Goal: Information Seeking & Learning: Find specific fact

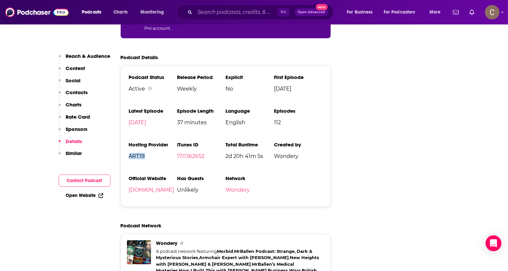
scroll to position [1298, 0]
click at [239, 10] on input "Search podcasts, credits, & more..." at bounding box center [236, 12] width 82 height 11
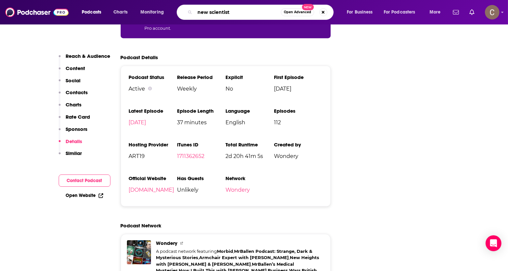
type input "new scientists"
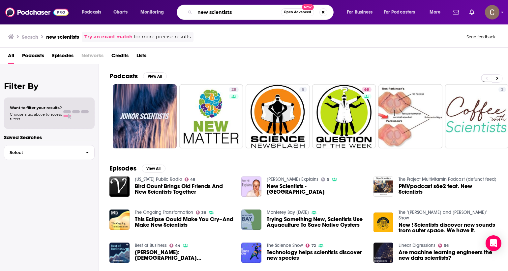
click at [244, 13] on input "new scientists" at bounding box center [238, 12] width 86 height 11
type input ""new scientists""
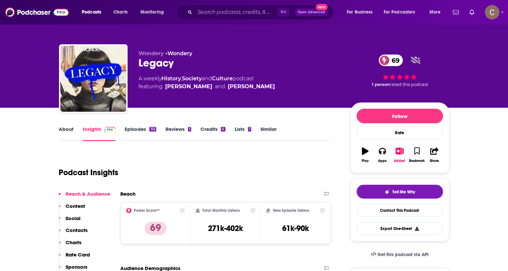
click at [66, 129] on link "About" at bounding box center [66, 133] width 15 height 15
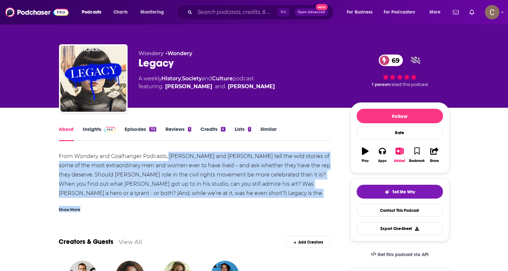
drag, startPoint x: 169, startPoint y: 156, endPoint x: 329, endPoint y: 205, distance: 167.3
click at [329, 205] on div "From Wondery and Goalhanger Podcasts, Afua Hirsch and Peter Frankopan tell the …" at bounding box center [195, 181] width 272 height 60
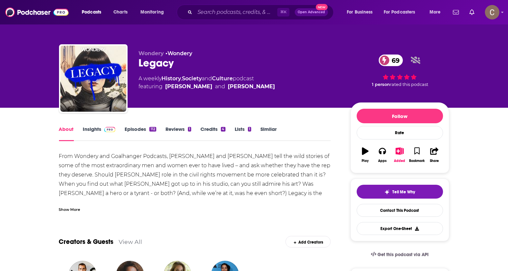
click at [74, 208] on div "Show More" at bounding box center [69, 209] width 21 height 6
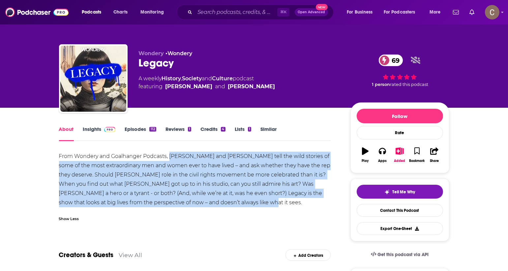
drag, startPoint x: 248, startPoint y: 203, endPoint x: 170, endPoint y: 159, distance: 90.6
click at [170, 159] on div "From Wondery and Goalhanger Podcasts, Afua Hirsch and Peter Frankopan tell the …" at bounding box center [195, 178] width 272 height 55
copy div "Afua Hirsch and Peter Frankopan tell the wild stories of some of the most extra…"
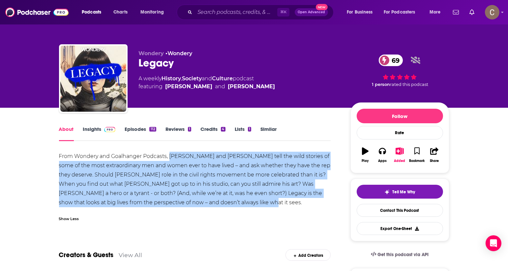
drag, startPoint x: 85, startPoint y: 73, endPoint x: 280, endPoint y: 3, distance: 207.0
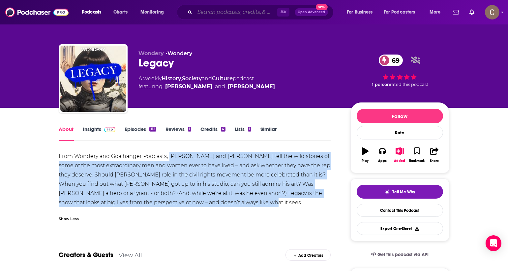
click at [217, 13] on input "Search podcasts, credits, & more..." at bounding box center [236, 12] width 82 height 11
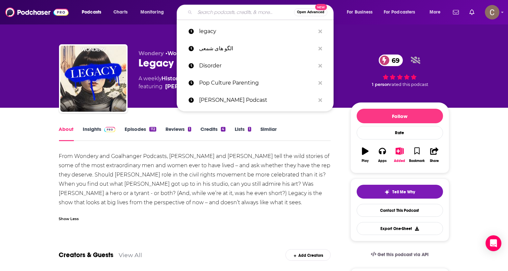
paste input "[PERSON_NAME] explores"
type input "[PERSON_NAME] explores"
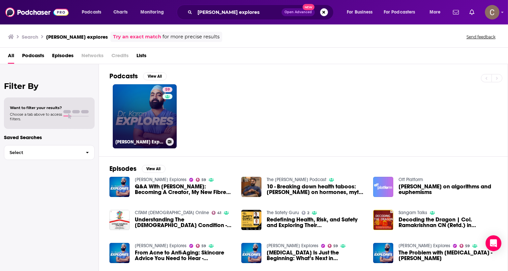
click at [143, 113] on link "59 Dr Karan Explores" at bounding box center [145, 116] width 64 height 64
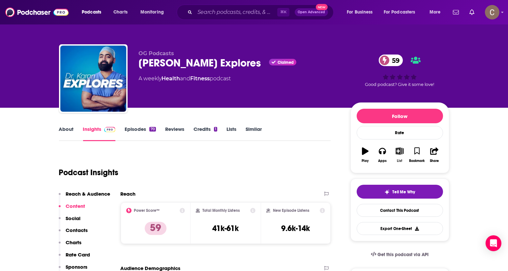
click at [400, 152] on icon "button" at bounding box center [400, 150] width 8 height 7
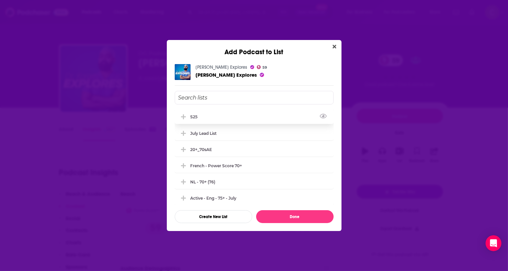
click at [213, 114] on div "s25" at bounding box center [254, 116] width 159 height 15
click at [301, 215] on button "Done" at bounding box center [295, 216] width 78 height 13
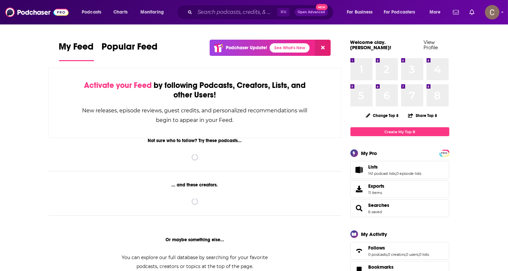
drag, startPoint x: 216, startPoint y: 6, endPoint x: 215, endPoint y: 11, distance: 4.7
click at [216, 6] on div "⌘ K Open Advanced New" at bounding box center [255, 12] width 157 height 15
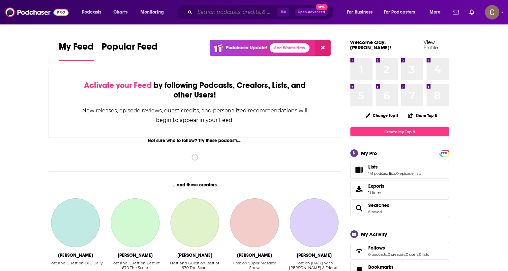
click at [215, 11] on input "Search podcasts, credits, & more..." at bounding box center [236, 12] width 82 height 11
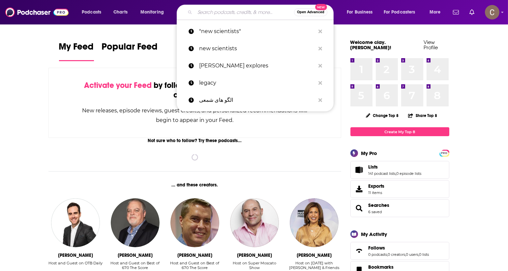
paste input "The Bunker"
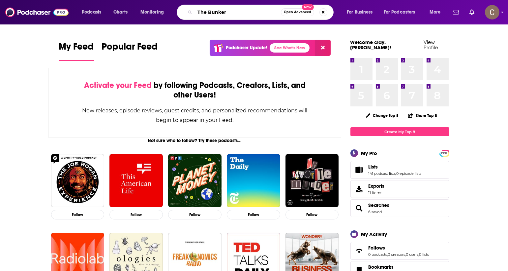
type input "The Bunker"
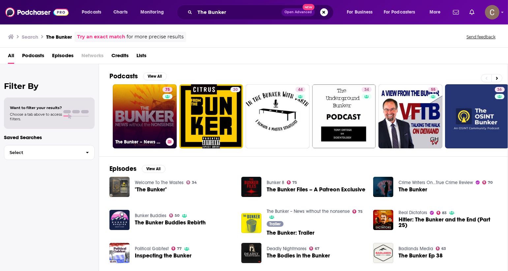
click at [148, 115] on link "75 The Bunker – News without the nonsense" at bounding box center [145, 116] width 64 height 64
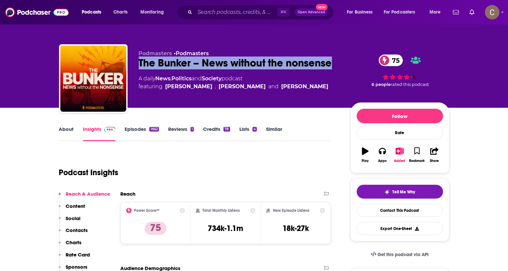
drag, startPoint x: 334, startPoint y: 64, endPoint x: 139, endPoint y: 67, distance: 195.3
click at [139, 67] on div "The Bunker – News without the nonsense 75" at bounding box center [239, 62] width 201 height 13
copy h2 "The Bunker – News without the nonsense"
